Goal: Use online tool/utility: Utilize a website feature to perform a specific function

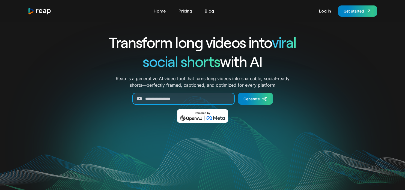
click at [190, 99] on input "url" at bounding box center [183, 99] width 102 height 12
paste input "**********"
type input "**********"
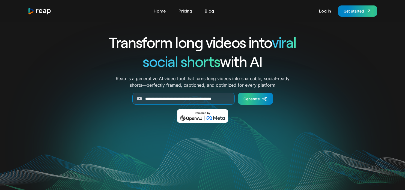
scroll to position [0, 0]
click at [256, 99] on div "Generate" at bounding box center [252, 99] width 16 height 6
click at [258, 98] on div "Generate" at bounding box center [252, 99] width 16 height 6
click at [220, 100] on input "**********" at bounding box center [183, 99] width 102 height 12
click at [248, 99] on div "Generate" at bounding box center [252, 99] width 16 height 6
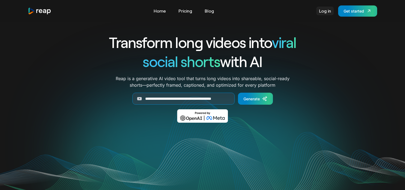
click at [324, 8] on link "Log in" at bounding box center [324, 11] width 17 height 9
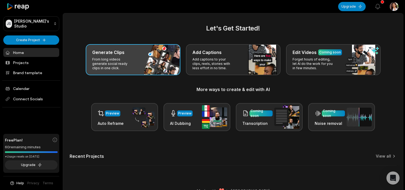
click at [136, 66] on div "Generate Clips From long videos generate social ready clips in one click." at bounding box center [133, 59] width 95 height 31
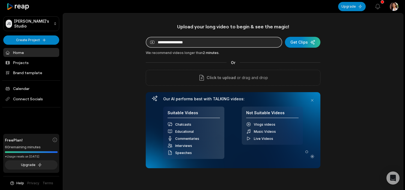
click at [212, 40] on input at bounding box center [214, 42] width 137 height 11
paste input "**********"
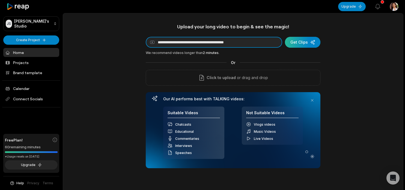
type input "**********"
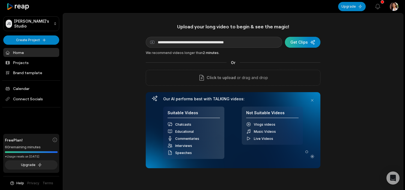
click at [298, 45] on div "submit" at bounding box center [302, 42] width 35 height 11
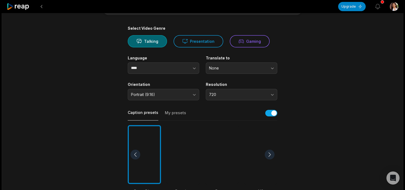
scroll to position [46, 0]
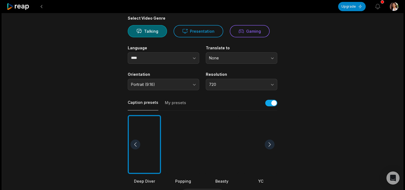
click at [187, 155] on div at bounding box center [183, 144] width 33 height 59
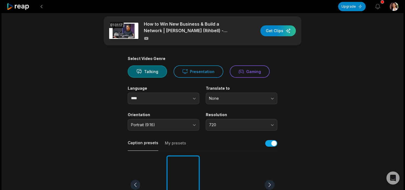
scroll to position [0, 0]
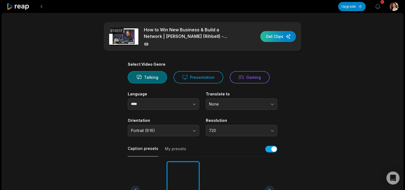
click at [276, 37] on div "button" at bounding box center [278, 36] width 35 height 11
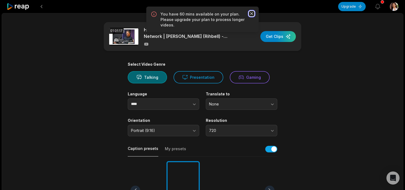
click at [252, 14] on icon "button" at bounding box center [251, 13] width 3 height 3
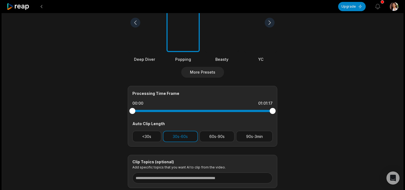
scroll to position [169, 0]
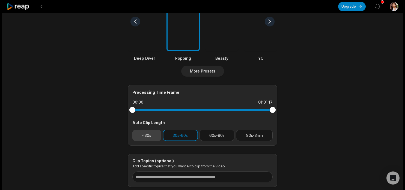
click at [152, 138] on button "<30s" at bounding box center [146, 135] width 29 height 11
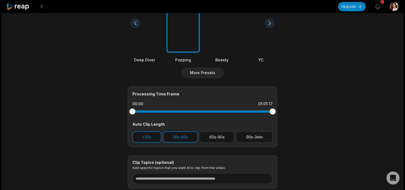
scroll to position [206, 0]
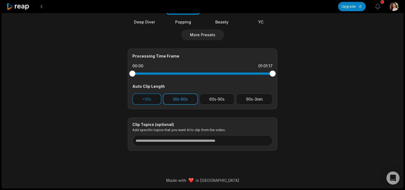
click at [181, 99] on button "30s-60s" at bounding box center [180, 99] width 35 height 11
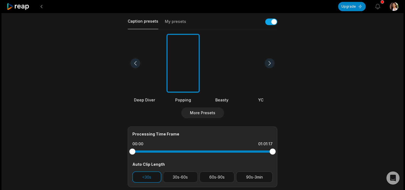
scroll to position [0, 0]
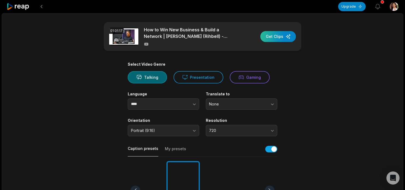
click at [277, 38] on div "button" at bounding box center [278, 36] width 35 height 11
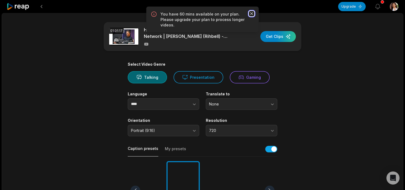
click at [252, 12] on icon "button" at bounding box center [251, 13] width 5 height 5
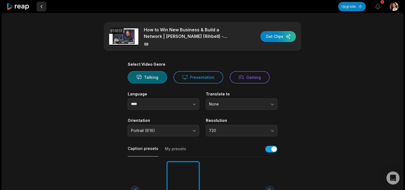
click at [42, 6] on button at bounding box center [42, 7] width 10 height 10
